Goal: Task Accomplishment & Management: Use online tool/utility

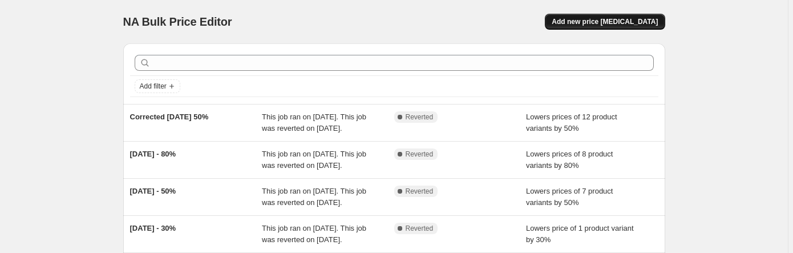
click at [353, 22] on span "Add new price [MEDICAL_DATA]" at bounding box center [605, 21] width 106 height 9
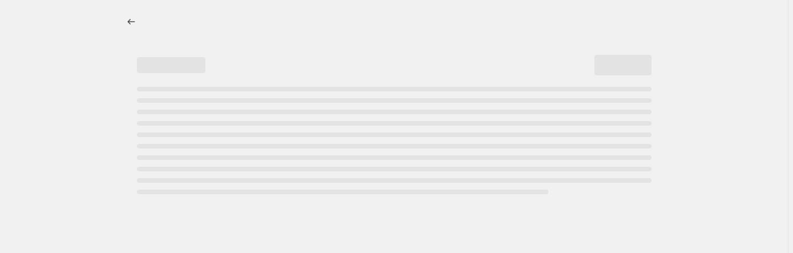
select select "percentage"
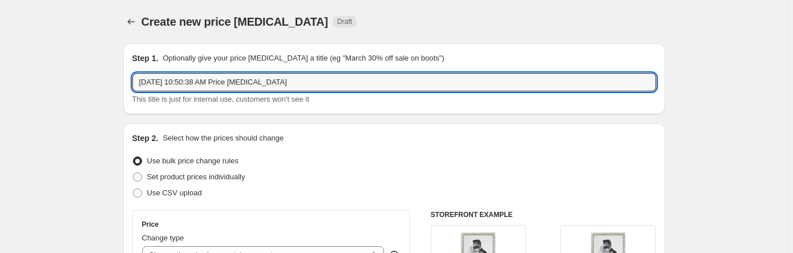
drag, startPoint x: 311, startPoint y: 82, endPoint x: 123, endPoint y: 96, distance: 188.8
click at [186, 80] on input "[DATE] Reatil 50%" at bounding box center [394, 82] width 524 height 18
type input "[DATE] Retail 50%"
click at [333, 143] on div "Step 2. Select how the prices should change" at bounding box center [394, 137] width 524 height 11
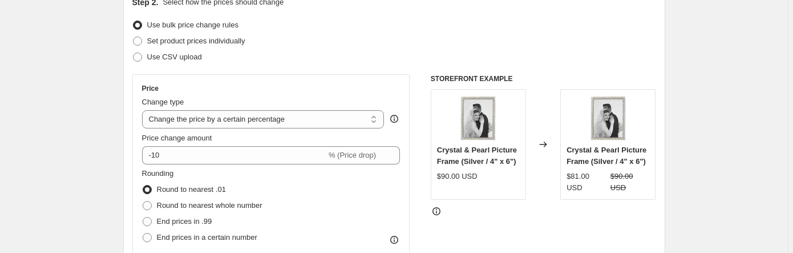
scroll to position [137, 0]
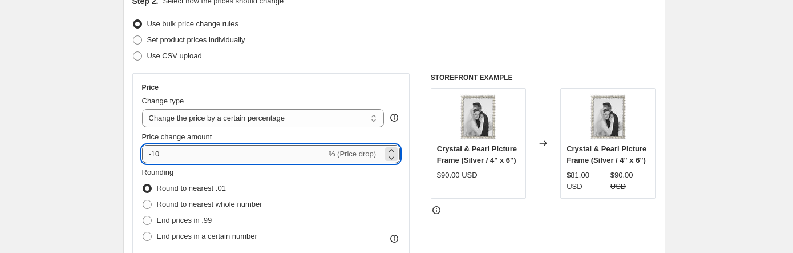
click at [159, 158] on input "-10" at bounding box center [234, 154] width 184 height 18
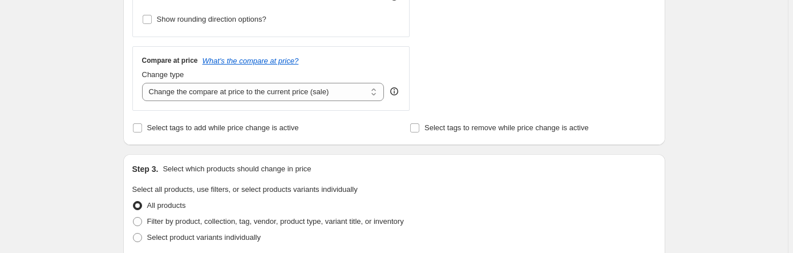
scroll to position [380, 0]
type input "-50"
click at [139, 126] on input "Select tags to add while price change is active" at bounding box center [137, 126] width 9 height 9
checkbox input "true"
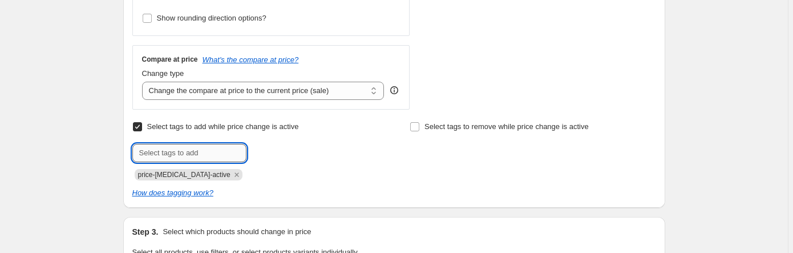
click at [205, 153] on input "text" at bounding box center [189, 153] width 114 height 18
type input "_badge: 50% Off"
click at [265, 187] on div "How does tagging work?" at bounding box center [394, 192] width 524 height 11
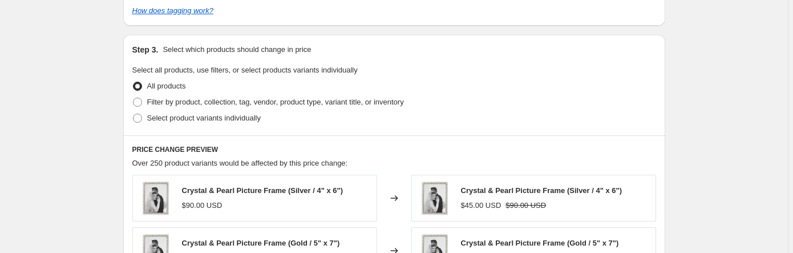
scroll to position [563, 0]
click at [140, 102] on span at bounding box center [137, 101] width 9 height 9
click at [134, 98] on input "Filter by product, collection, tag, vendor, product type, variant title, or inv…" at bounding box center [133, 97] width 1 height 1
radio input "true"
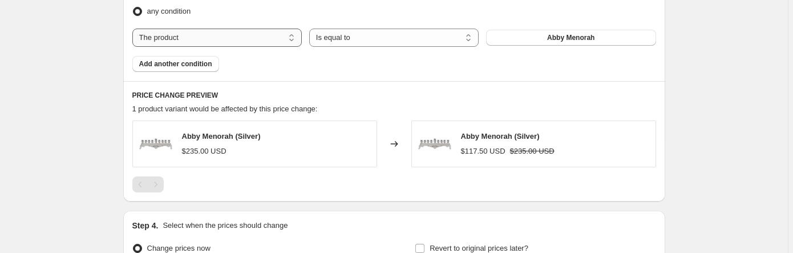
scroll to position [745, 0]
click at [294, 40] on select "The product The product's collection The product's tag The product's vendor The…" at bounding box center [216, 37] width 169 height 18
select select "collection"
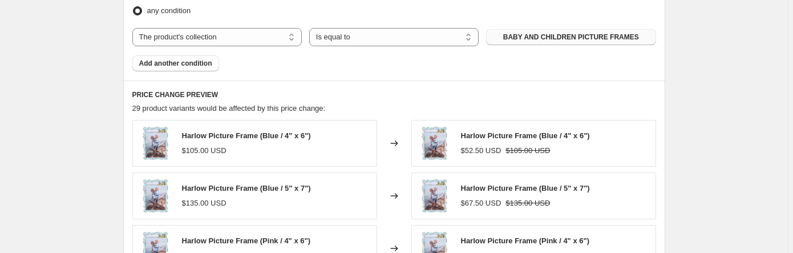
click at [353, 35] on span "BABY AND CHILDREN PICTURE FRAMES" at bounding box center [571, 37] width 136 height 9
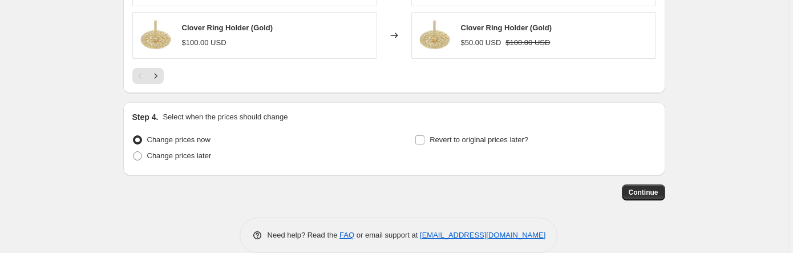
scroll to position [1080, 0]
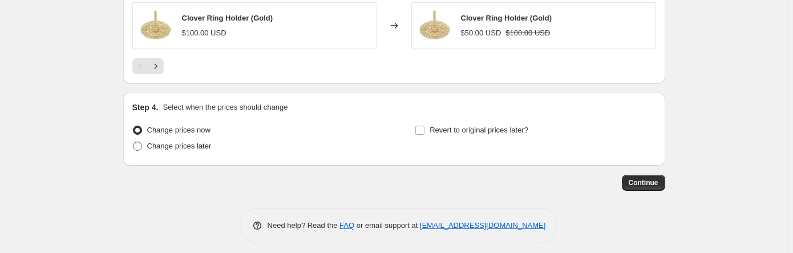
click at [198, 142] on span "Change prices later" at bounding box center [179, 146] width 64 height 9
click at [134, 142] on input "Change prices later" at bounding box center [133, 142] width 1 height 1
radio input "true"
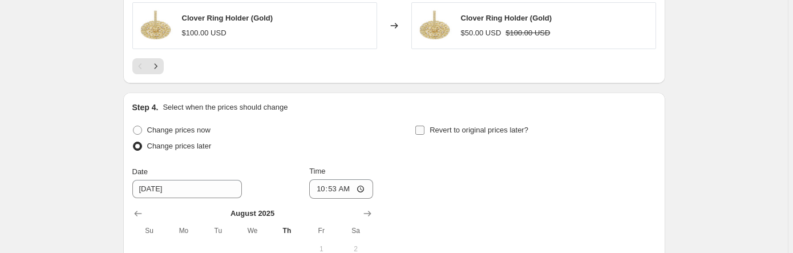
click at [353, 126] on input "Revert to original prices later?" at bounding box center [419, 130] width 9 height 9
checkbox input "true"
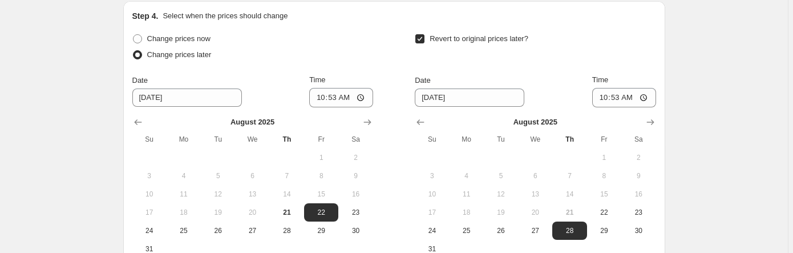
scroll to position [1171, 0]
click at [256, 227] on span "27" at bounding box center [252, 230] width 25 height 9
type input "[DATE]"
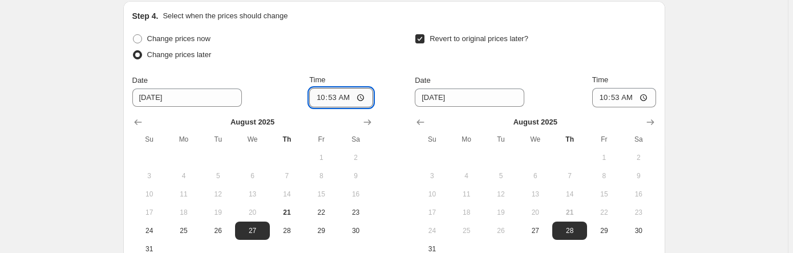
click at [353, 91] on input "10:53" at bounding box center [341, 97] width 64 height 19
type input "02:01"
click at [353, 50] on div "Change prices now Change prices later Date [DATE] Time 02:[DATE] Mo Tu We Th Fr…" at bounding box center [394, 144] width 524 height 227
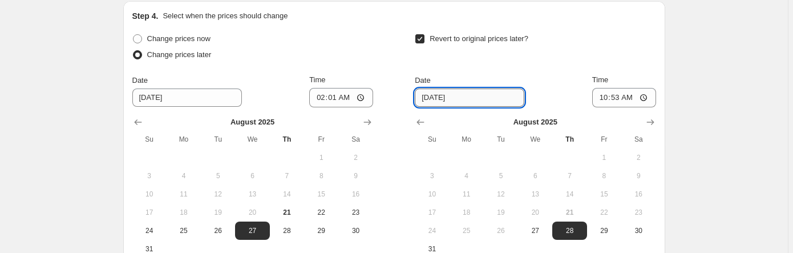
click at [353, 89] on input "[DATE]" at bounding box center [470, 97] width 110 height 18
click at [353, 91] on input "[DATE]" at bounding box center [470, 97] width 110 height 18
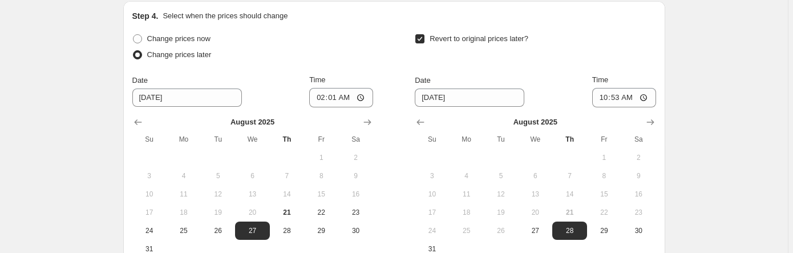
click at [353, 90] on div "Date [DATE] Time 10:53" at bounding box center [535, 90] width 241 height 33
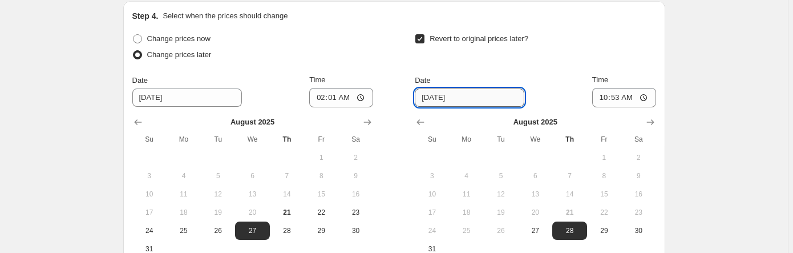
click at [353, 91] on input "[DATE]" at bounding box center [470, 97] width 110 height 18
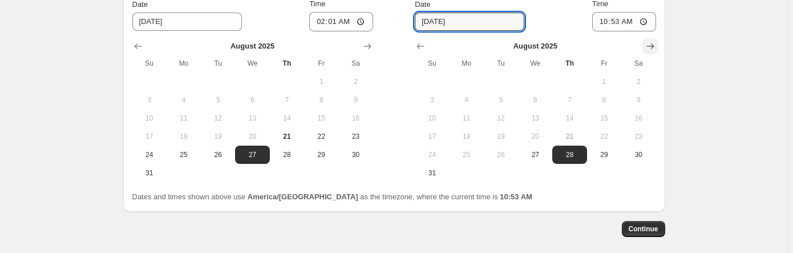
scroll to position [1247, 0]
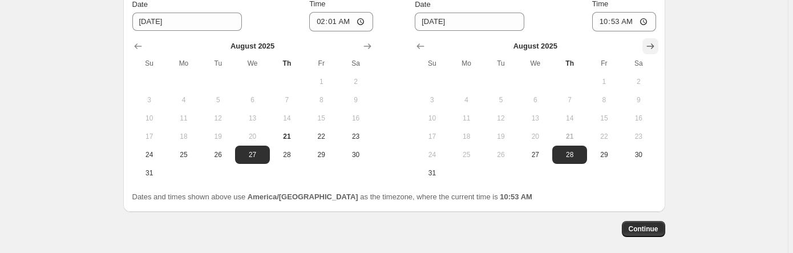
click at [353, 41] on icon "Show next month, September 2025" at bounding box center [650, 46] width 11 height 11
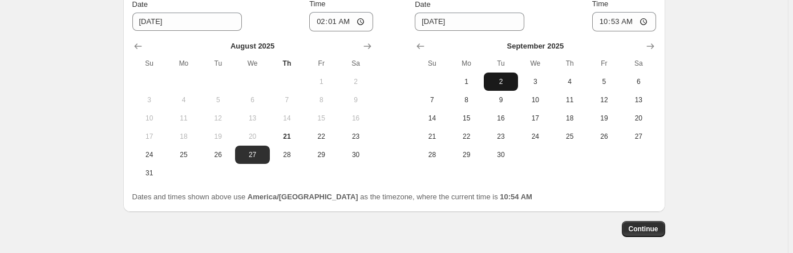
click at [353, 78] on span "2" at bounding box center [500, 81] width 25 height 9
type input "[DATE]"
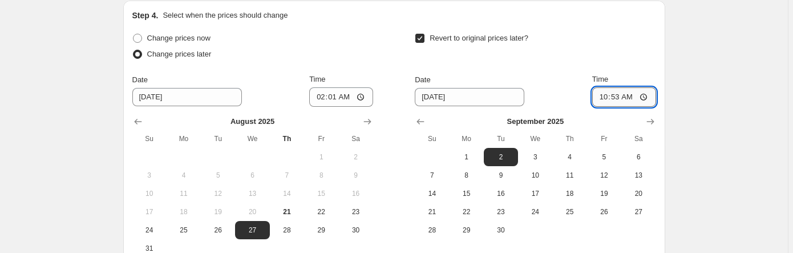
click at [353, 88] on input "10:53" at bounding box center [624, 96] width 64 height 19
click at [353, 88] on input "10:53" at bounding box center [624, 97] width 64 height 19
type input "02:00"
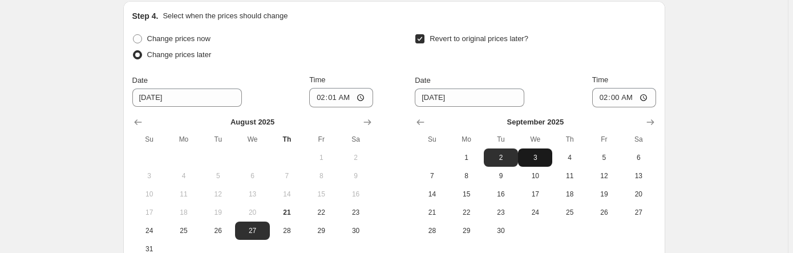
click at [353, 154] on span "3" at bounding box center [535, 157] width 25 height 9
type input "[DATE]"
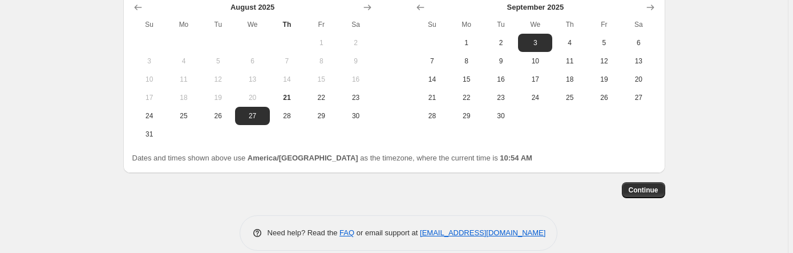
scroll to position [1294, 0]
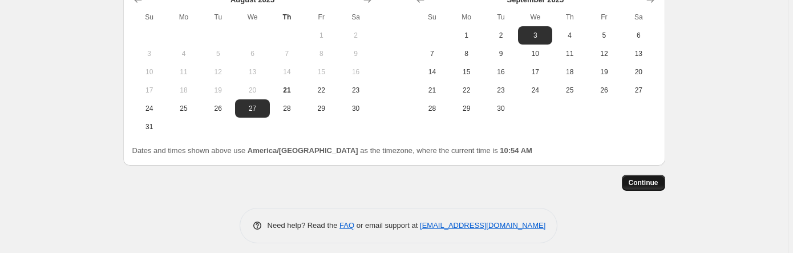
click at [353, 178] on span "Continue" at bounding box center [644, 182] width 30 height 9
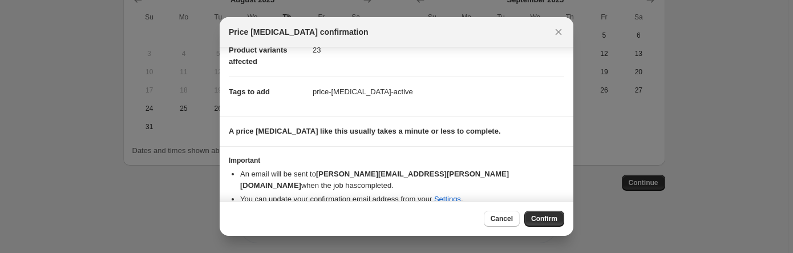
scroll to position [148, 0]
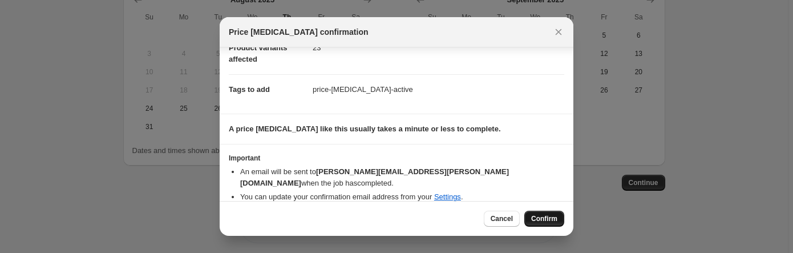
click at [353, 219] on span "Confirm" at bounding box center [544, 218] width 26 height 9
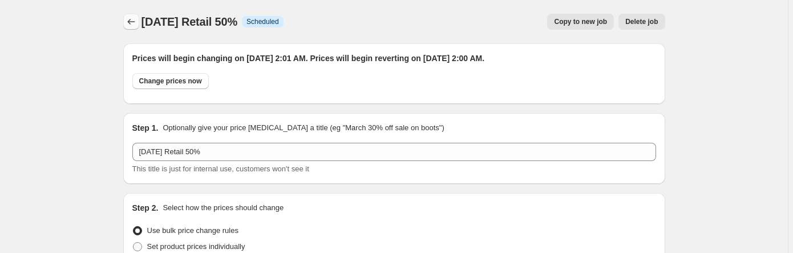
click at [132, 19] on icon "Price change jobs" at bounding box center [131, 21] width 11 height 11
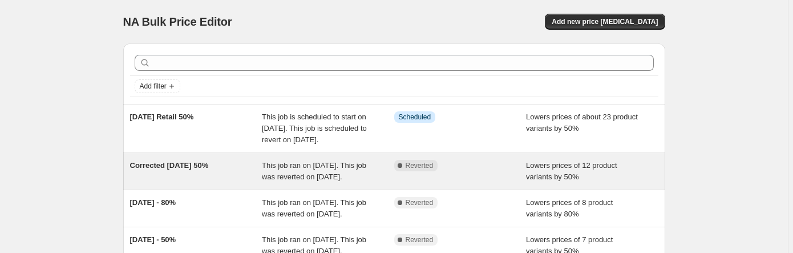
click at [171, 169] on span "Corrected [DATE] 50%" at bounding box center [169, 165] width 79 height 9
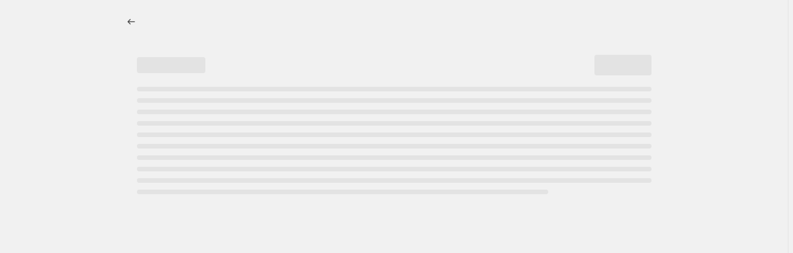
select select "percentage"
select select "collection"
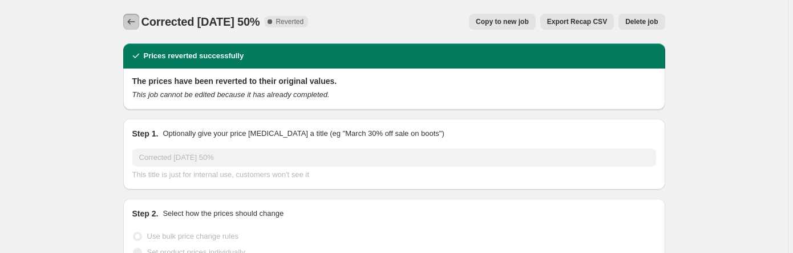
click at [130, 26] on icon "Price change jobs" at bounding box center [131, 21] width 11 height 11
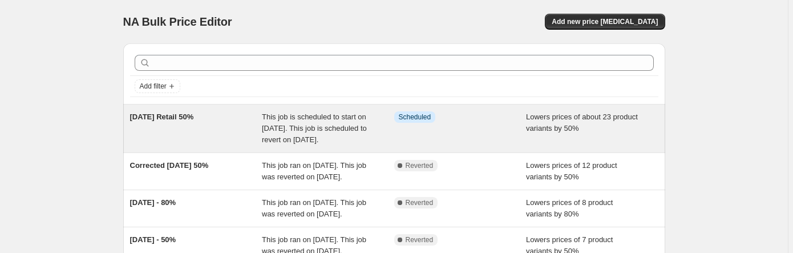
click at [349, 127] on span "This job is scheduled to start on [DATE]. This job is scheduled to revert on [D…" at bounding box center [314, 127] width 105 height 31
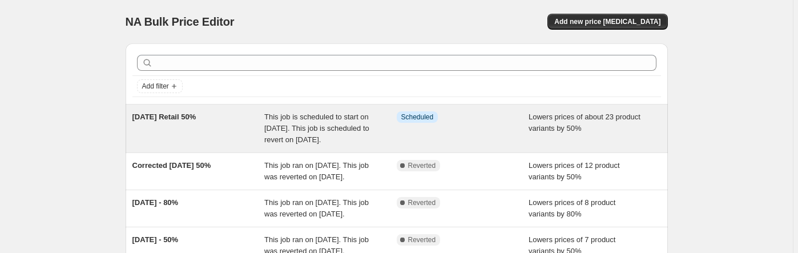
select select "percentage"
select select "collection"
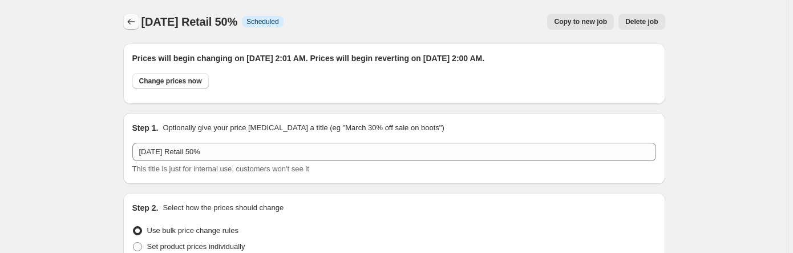
click at [131, 26] on icon "Price change jobs" at bounding box center [131, 21] width 11 height 11
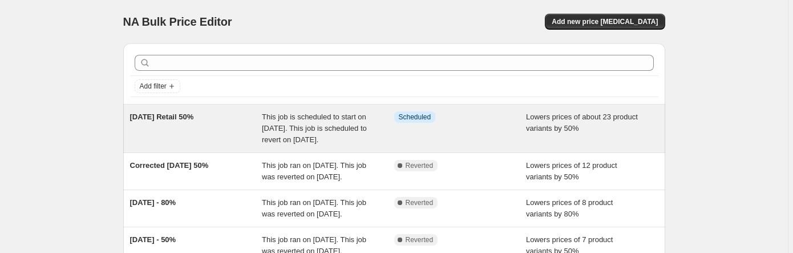
click at [203, 126] on div "[DATE] Retail 50%" at bounding box center [196, 128] width 132 height 34
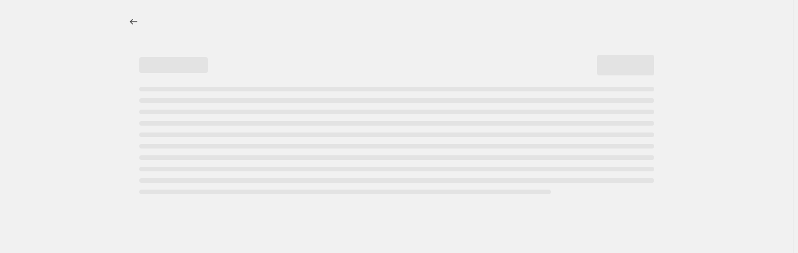
select select "percentage"
select select "collection"
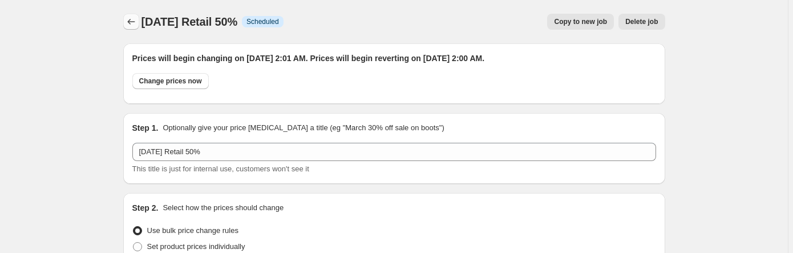
click at [127, 18] on button "Price change jobs" at bounding box center [131, 22] width 16 height 16
